Goal: Task Accomplishment & Management: Use online tool/utility

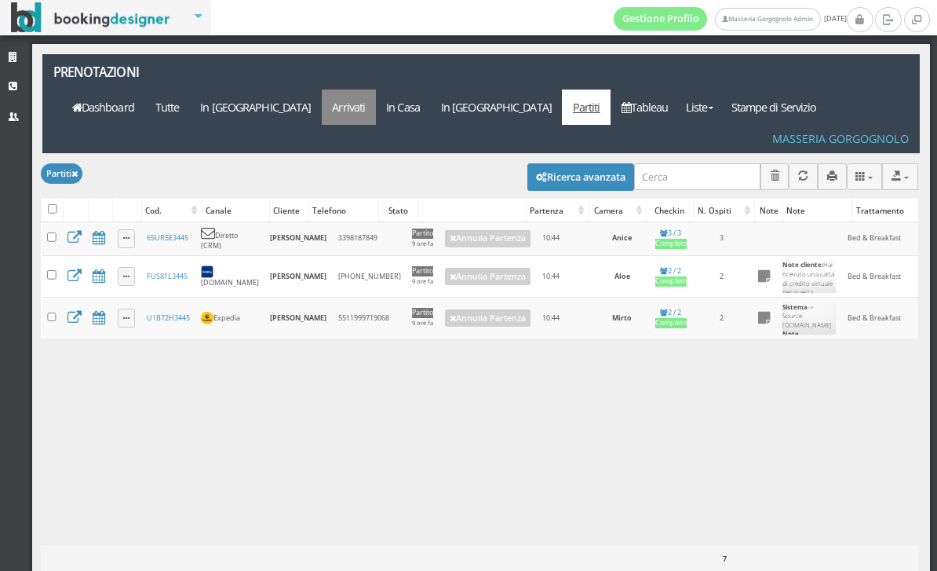
click at [376, 90] on link "Arrivati" at bounding box center [349, 107] width 54 height 35
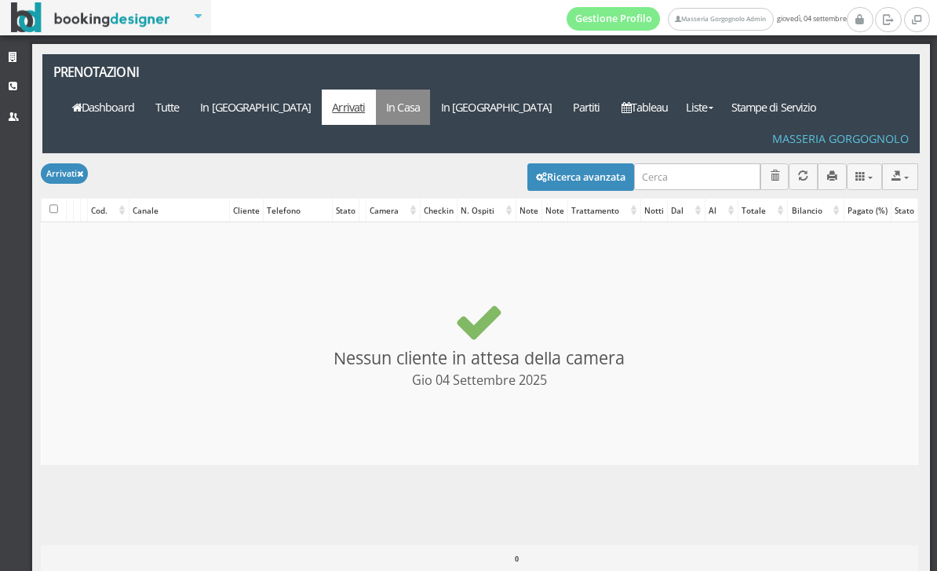
click at [431, 90] on link "In Casa" at bounding box center [403, 107] width 55 height 35
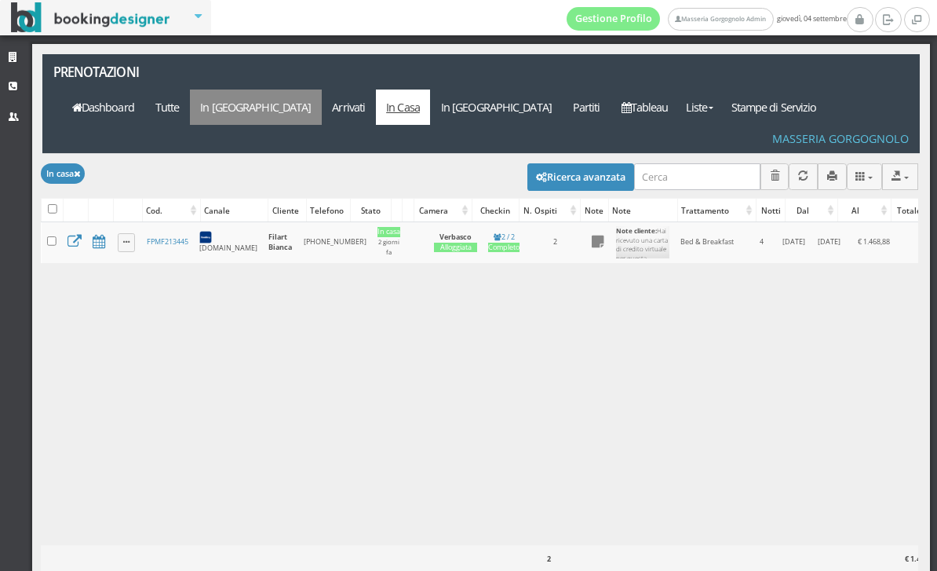
click at [322, 90] on link "In [GEOGRAPHIC_DATA]" at bounding box center [256, 107] width 132 height 35
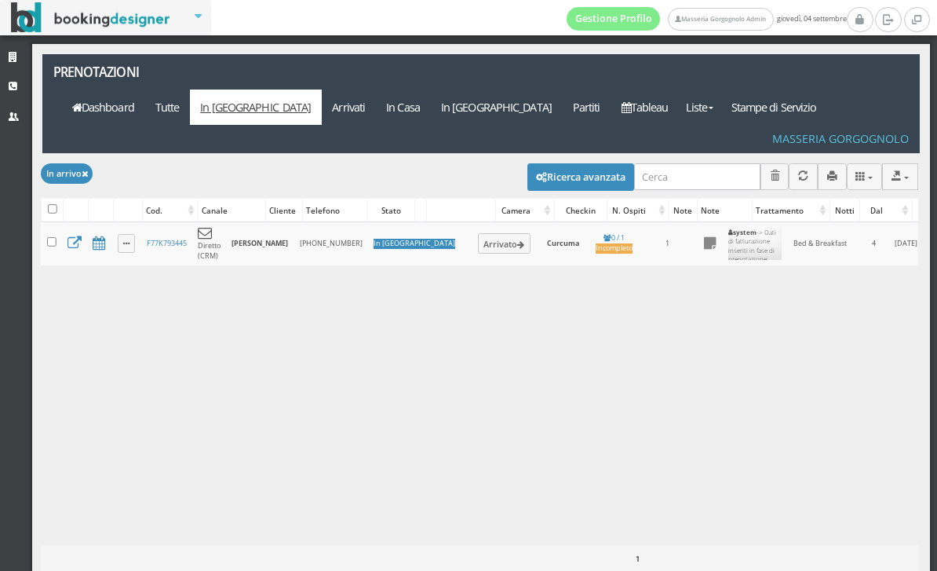
click at [626, 101] on div "Applica In arrivo × Filtri Liste Tutte In arrivo Arrivati In casa In partenza P…" at bounding box center [481, 103] width 878 height 98
click at [679, 90] on link "Tableau" at bounding box center [645, 107] width 68 height 35
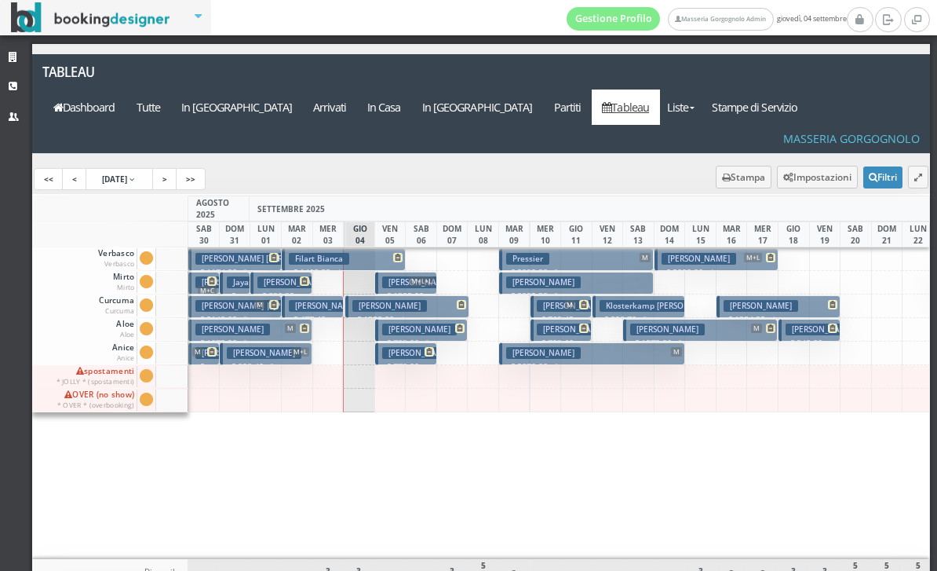
click at [562, 323] on h3 "[PERSON_NAME] | [PERSON_NAME]" at bounding box center [610, 329] width 146 height 12
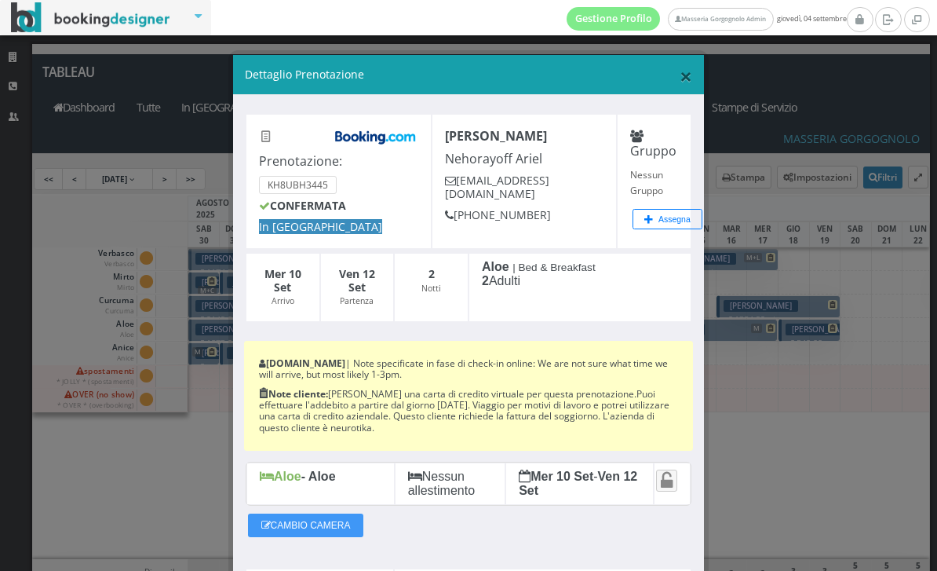
click at [682, 72] on span "×" at bounding box center [686, 76] width 13 height 30
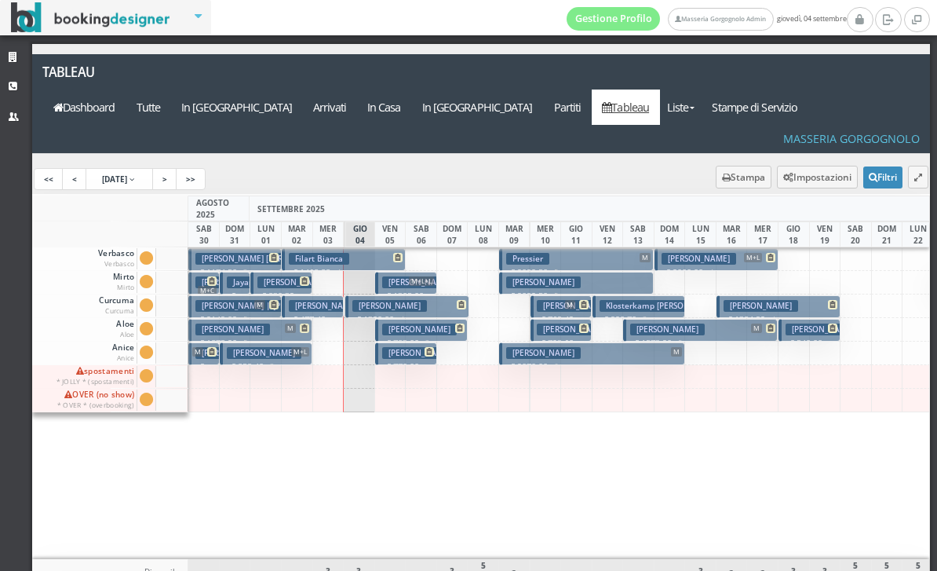
click at [568, 323] on h3 "[PERSON_NAME] | [PERSON_NAME]" at bounding box center [610, 329] width 146 height 12
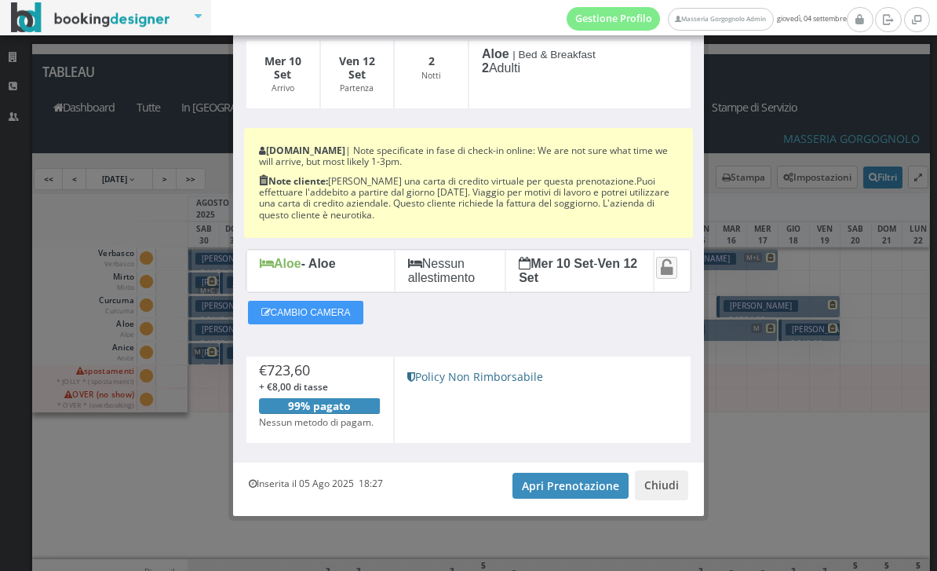
scroll to position [210, 0]
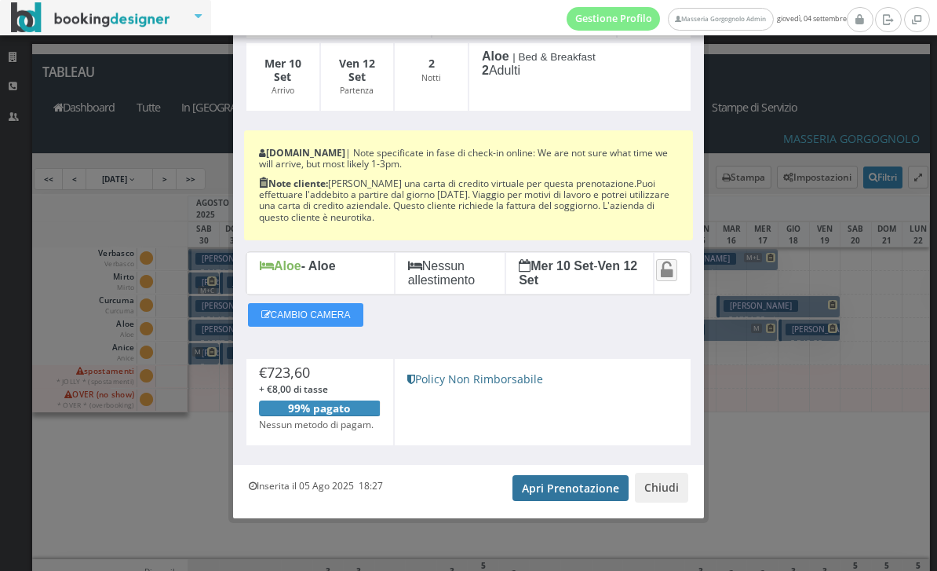
click at [559, 494] on link "Apri Prenotazione" at bounding box center [571, 488] width 116 height 27
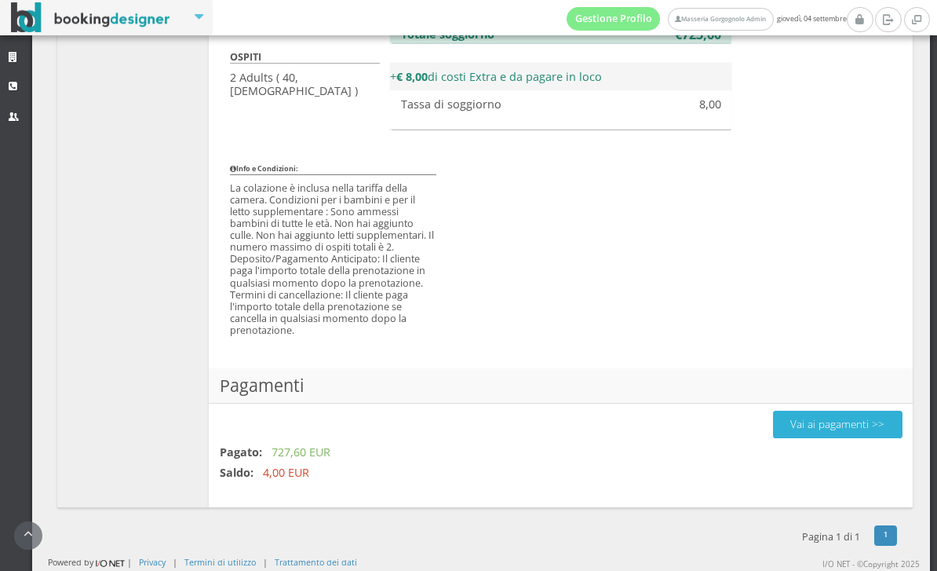
click at [789, 429] on button "Vai ai pagamenti >>" at bounding box center [838, 424] width 130 height 27
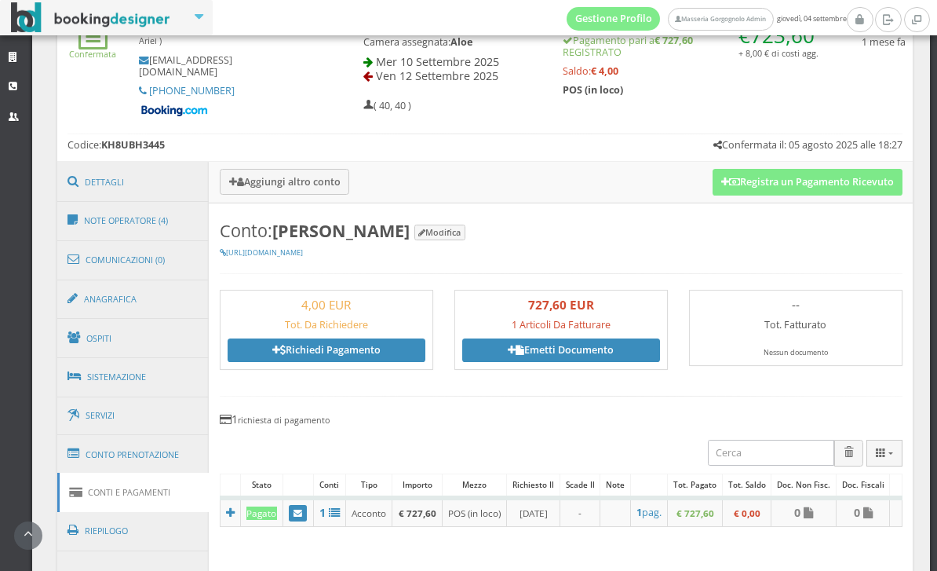
scroll to position [666, 0]
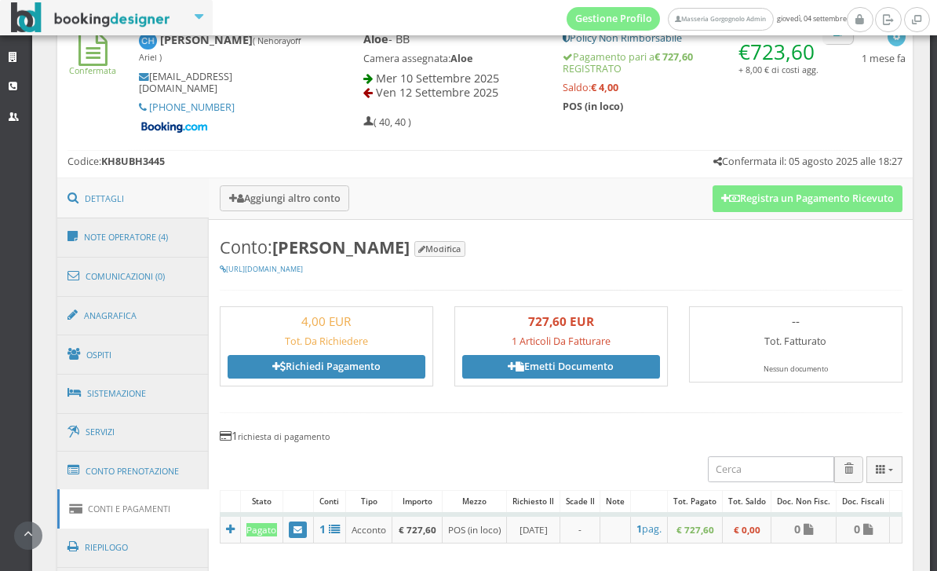
click at [141, 210] on link "Dettagli" at bounding box center [133, 198] width 152 height 41
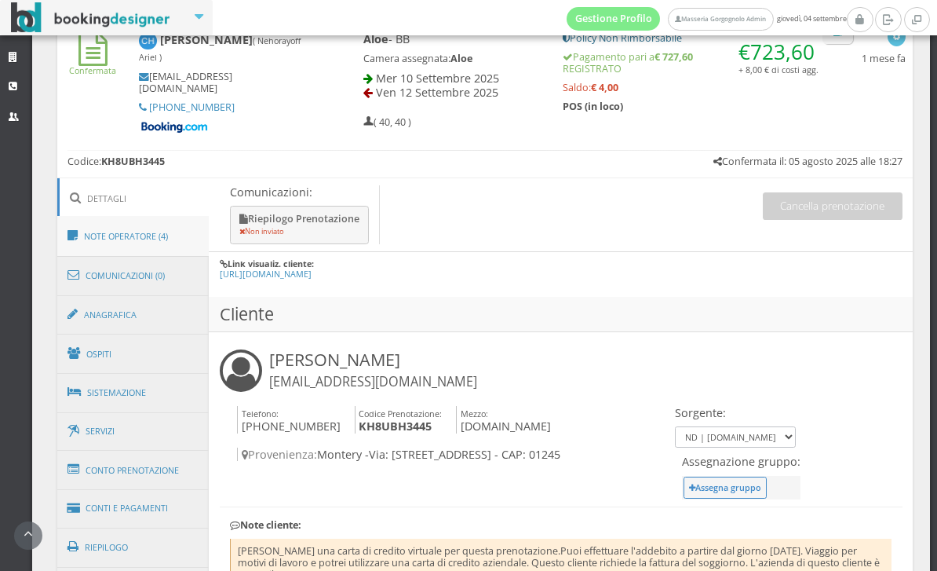
click at [158, 223] on link "Note Operatore (4)" at bounding box center [133, 236] width 152 height 41
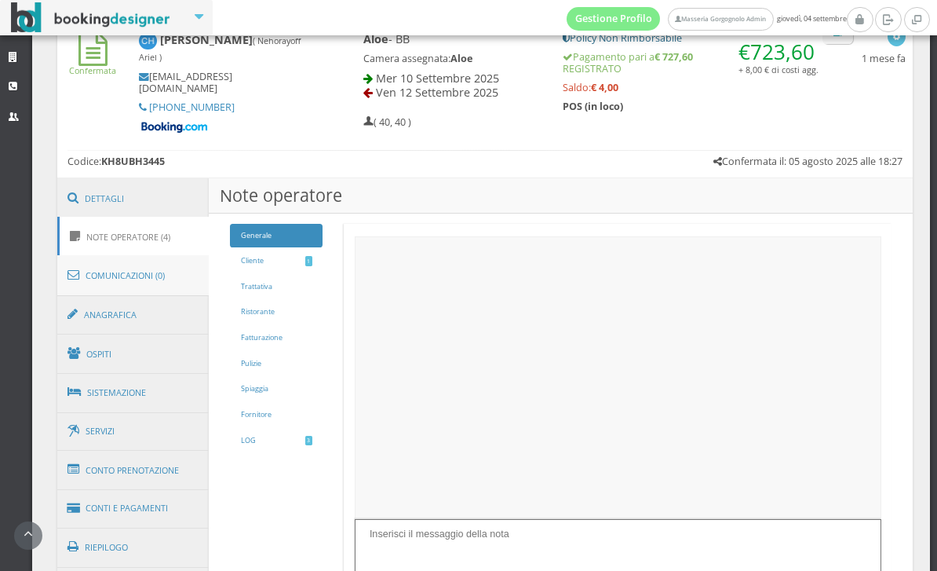
click at [155, 272] on link "Comunicazioni (0)" at bounding box center [133, 275] width 152 height 41
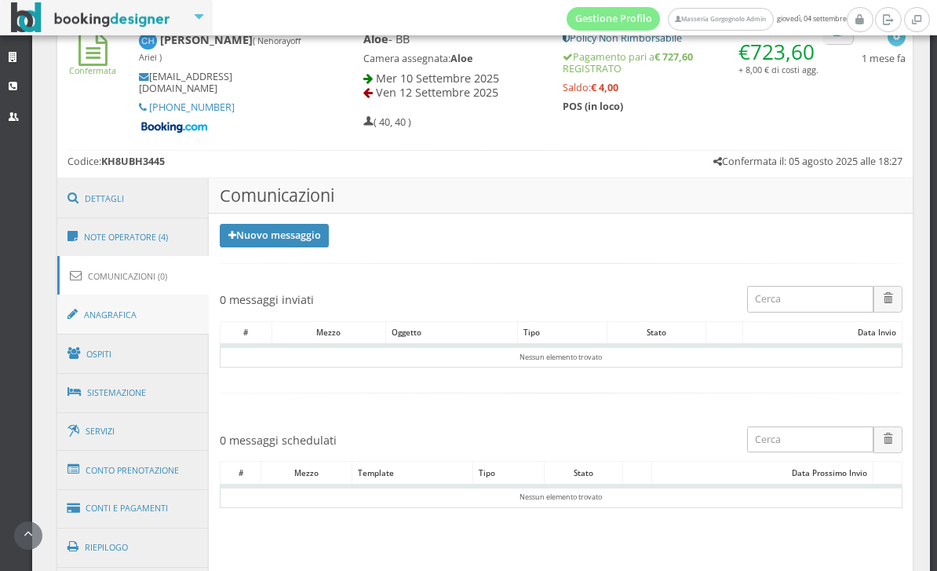
click at [163, 311] on link "Anagrafica" at bounding box center [133, 314] width 152 height 41
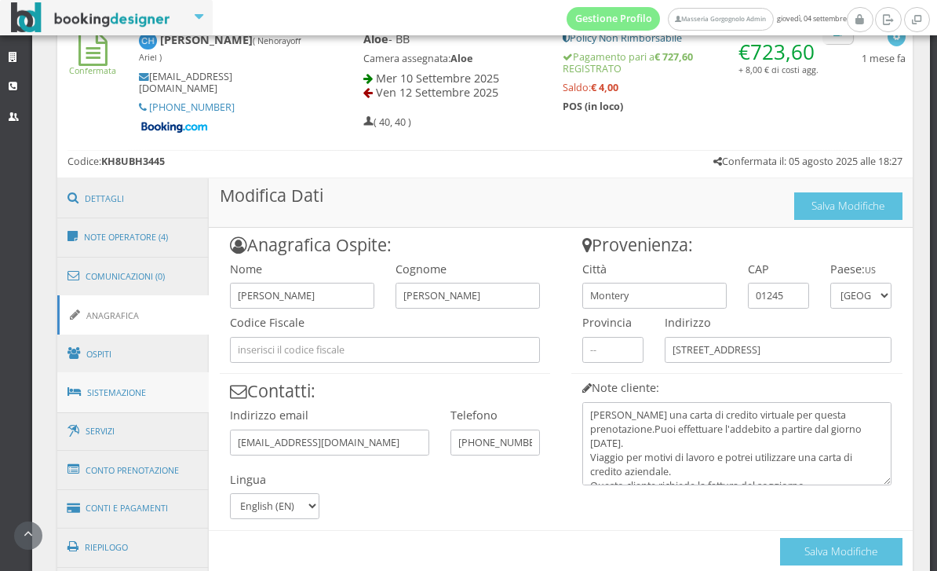
click at [148, 396] on link "Sistemazione" at bounding box center [133, 392] width 152 height 41
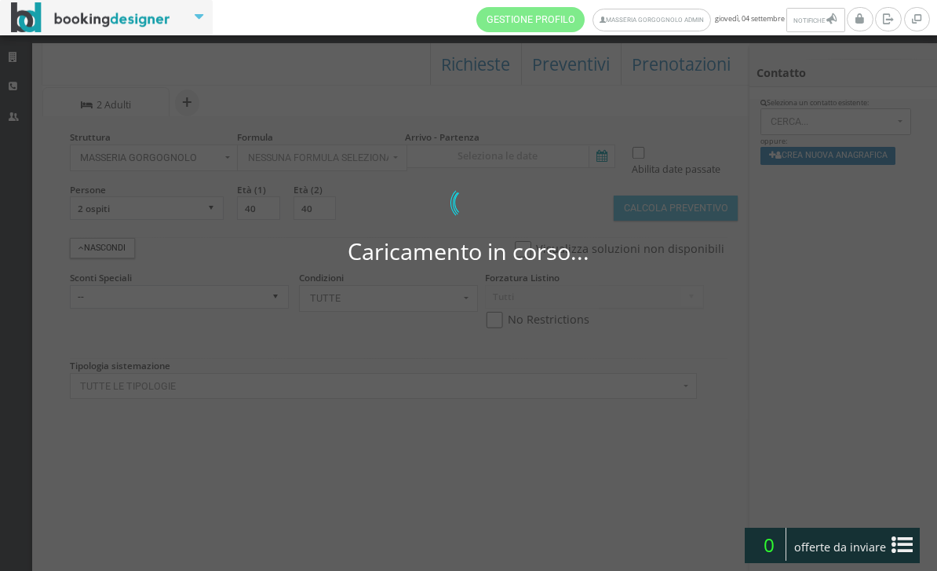
select select
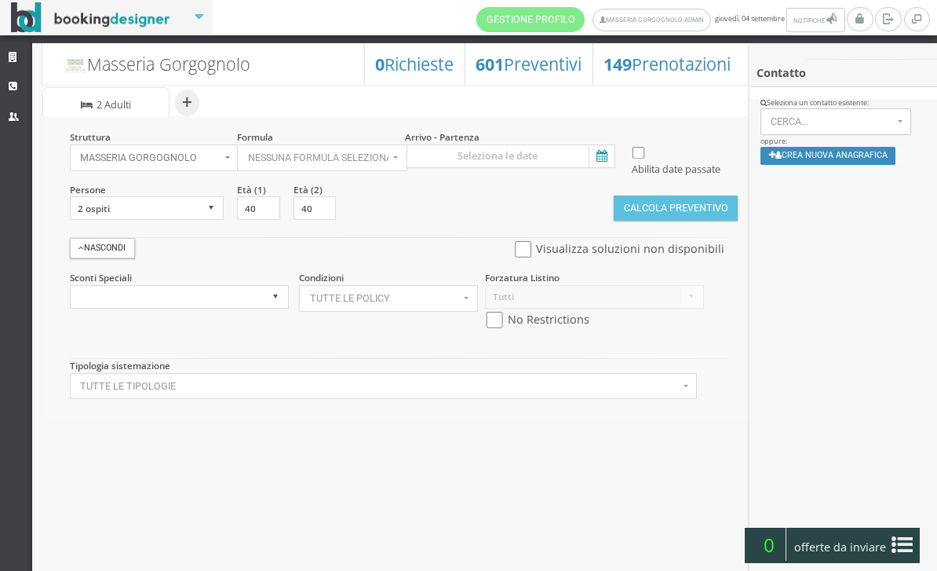
click at [602, 162] on icon at bounding box center [601, 156] width 24 height 21
click at [602, 162] on input at bounding box center [510, 156] width 210 height 24
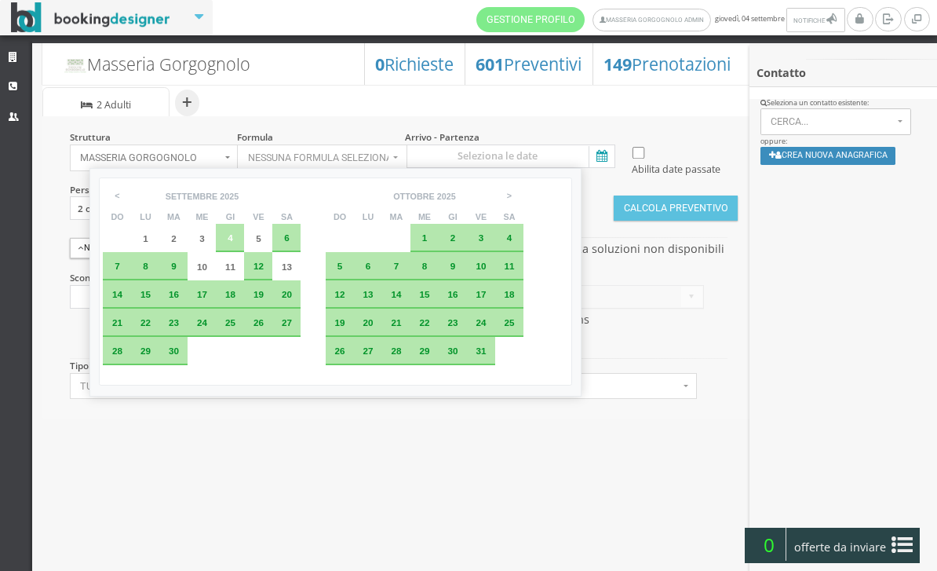
click at [292, 272] on span "13" at bounding box center [287, 266] width 10 height 10
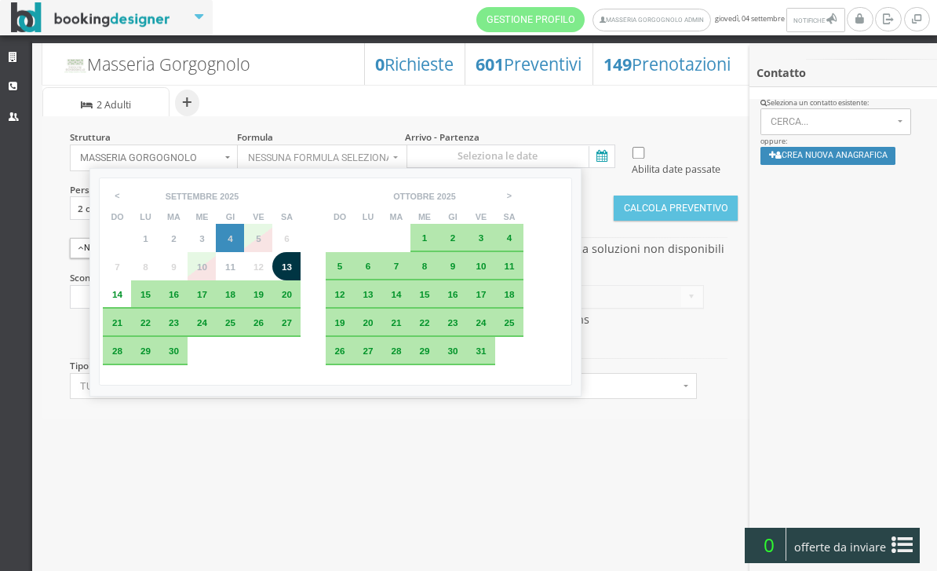
click at [292, 272] on span "13" at bounding box center [287, 266] width 10 height 10
click at [267, 269] on div "12" at bounding box center [258, 266] width 17 height 9
click at [268, 280] on div "12" at bounding box center [258, 266] width 28 height 28
click at [267, 299] on div "19" at bounding box center [258, 294] width 17 height 9
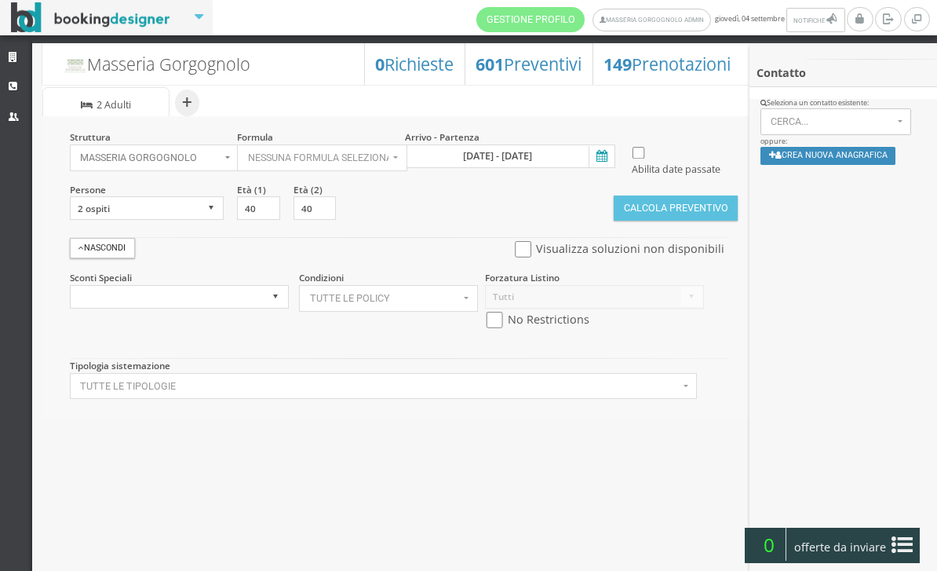
click at [604, 155] on icon at bounding box center [601, 156] width 24 height 21
click at [604, 155] on input "13 set 2025 - 19 set 2025" at bounding box center [510, 156] width 210 height 24
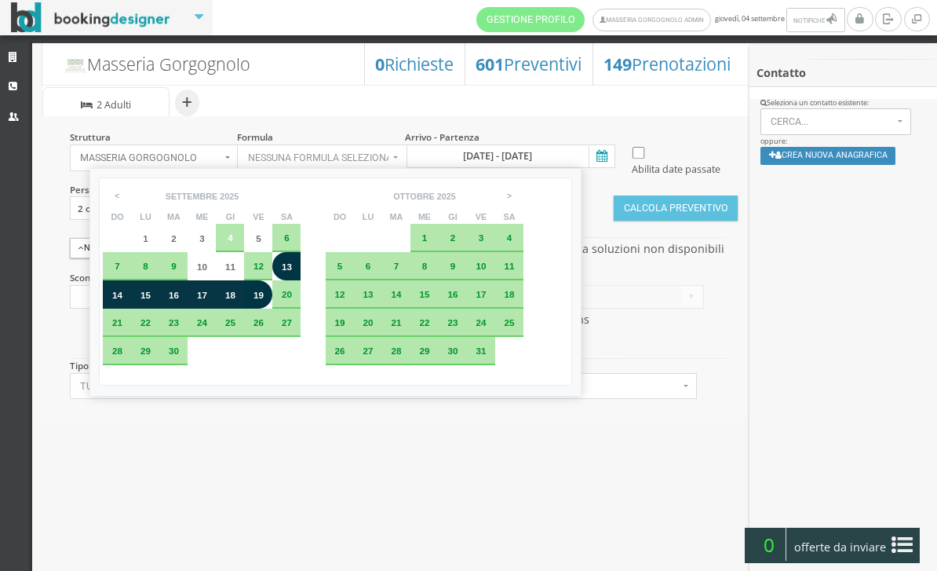
click at [264, 266] on span "12" at bounding box center [259, 266] width 10 height 10
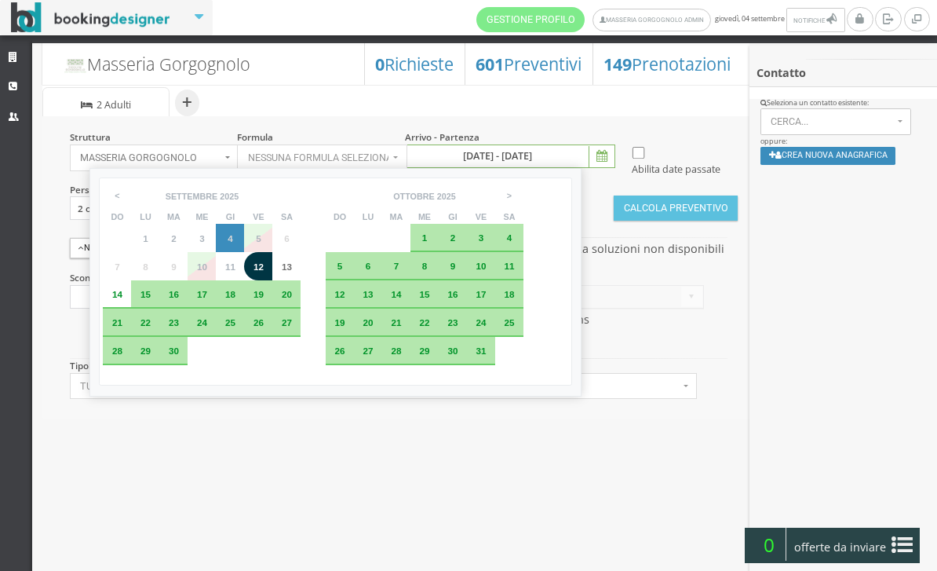
click at [292, 268] on span "13" at bounding box center [287, 266] width 10 height 10
type input "12 set 2025 - 13 set 2025"
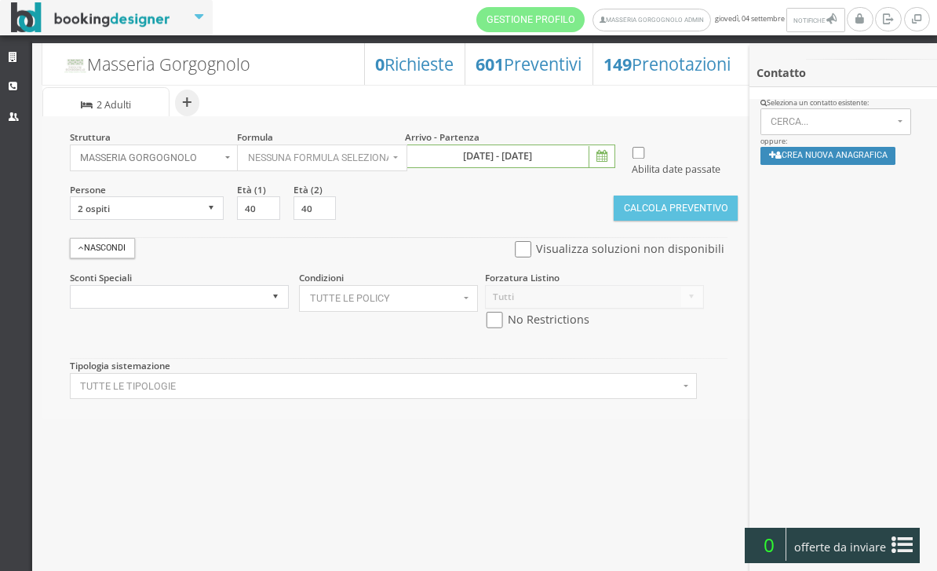
click at [491, 376] on div "Struttura Masseria Gorgognolo × Seleziona Masseria Gorgognolo Masseria Gorgogno…" at bounding box center [397, 267] width 710 height 302
click at [498, 328] on input "checkbox" at bounding box center [495, 320] width 20 height 16
checkbox input "true"
click at [652, 221] on button "Calcola Preventivo" at bounding box center [676, 207] width 124 height 25
